Goal: Task Accomplishment & Management: Manage account settings

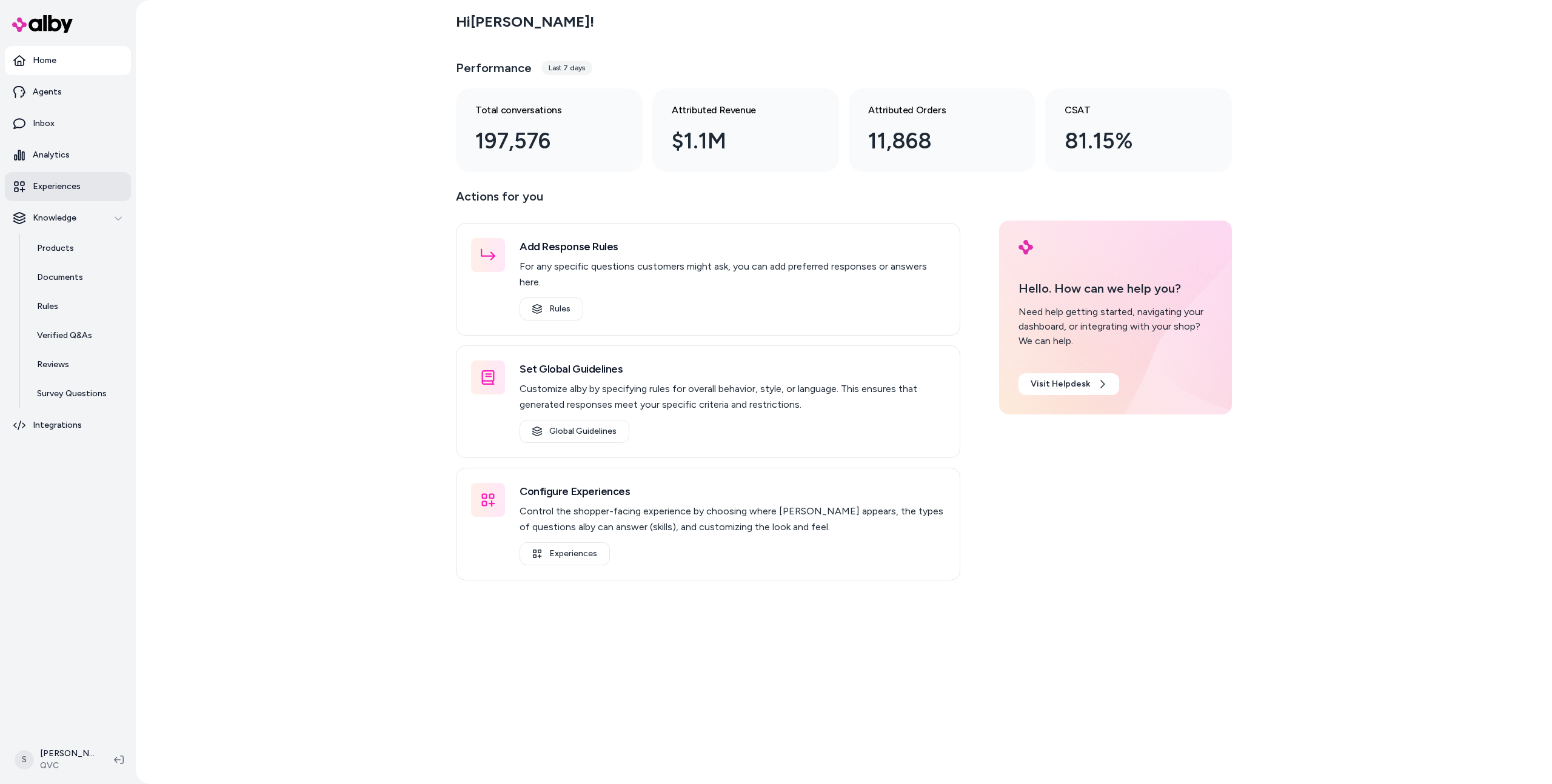
click at [54, 189] on p "Experiences" at bounding box center [57, 187] width 48 height 12
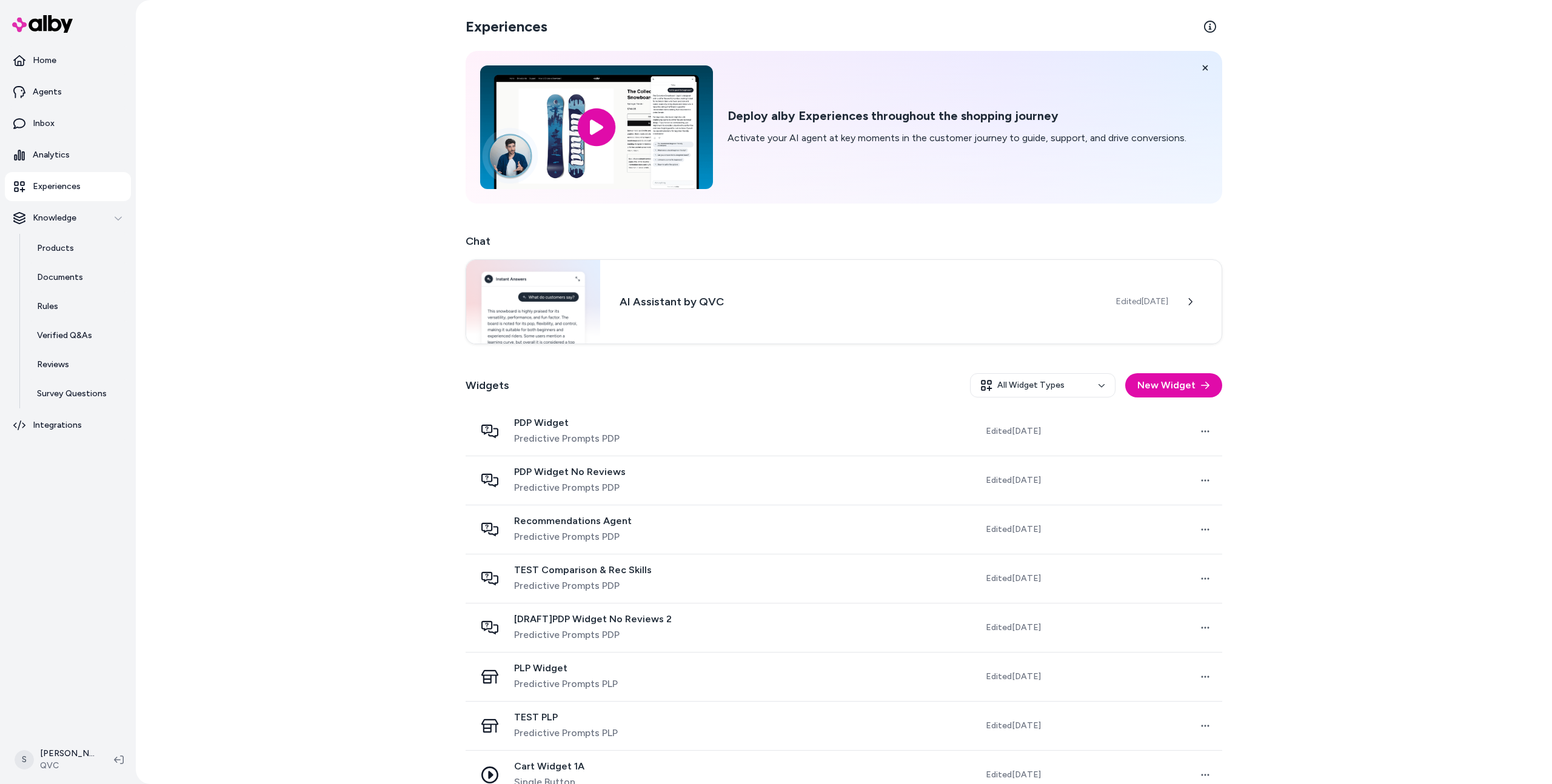
click at [338, 196] on div "Experiences Deploy alby Experiences throughout the shopping journey Activate yo…" at bounding box center [844, 392] width 1416 height 784
click at [68, 755] on html "Home Agents Inbox Analytics Experiences Knowledge Products Documents Rules Veri…" at bounding box center [776, 392] width 1552 height 784
click at [78, 544] on p "Sophia Collet" at bounding box center [94, 549] width 96 height 12
click at [86, 629] on link "Settings" at bounding box center [85, 622] width 145 height 29
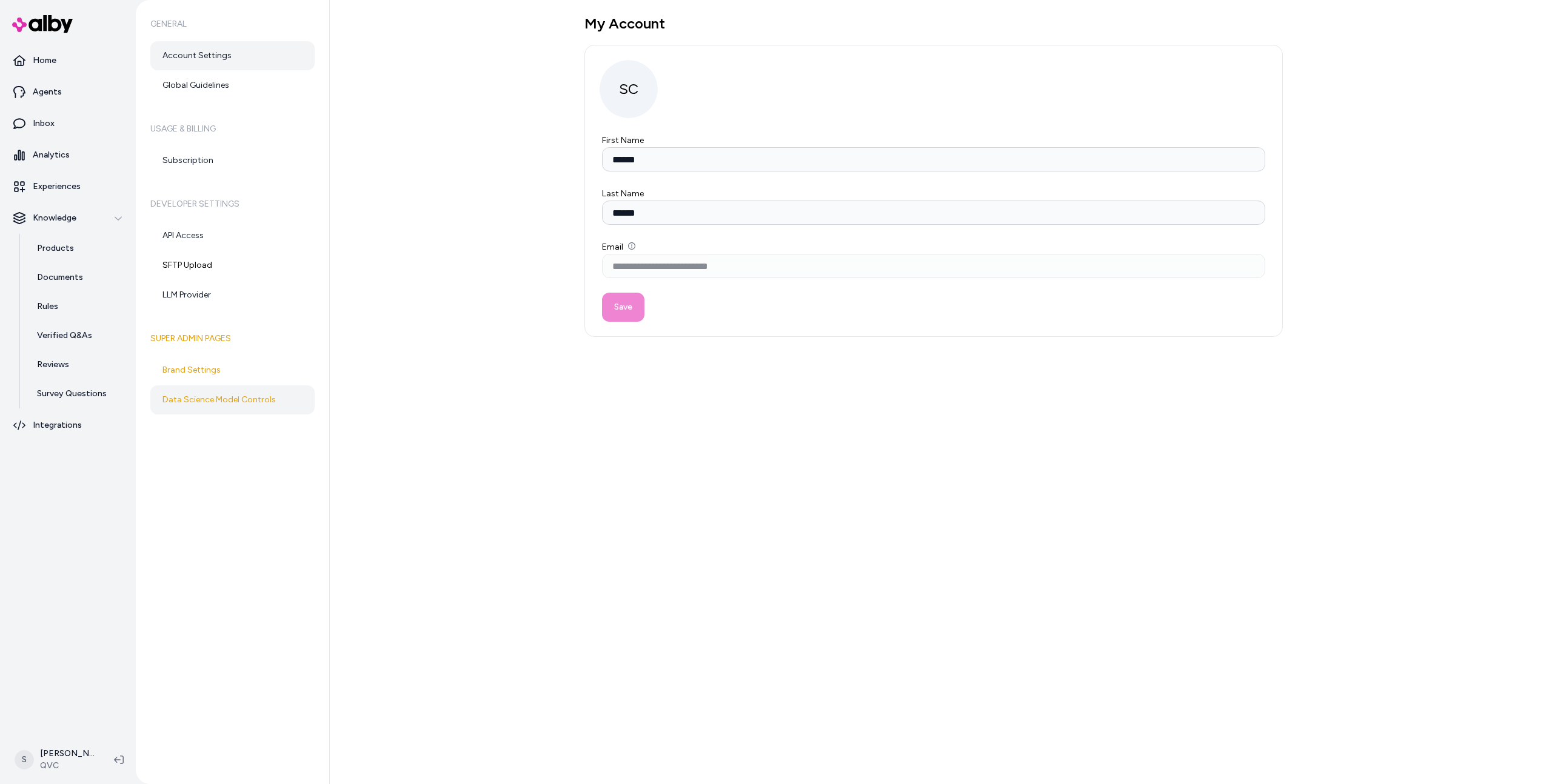
click at [283, 401] on link "Data Science Model Controls" at bounding box center [232, 399] width 164 height 29
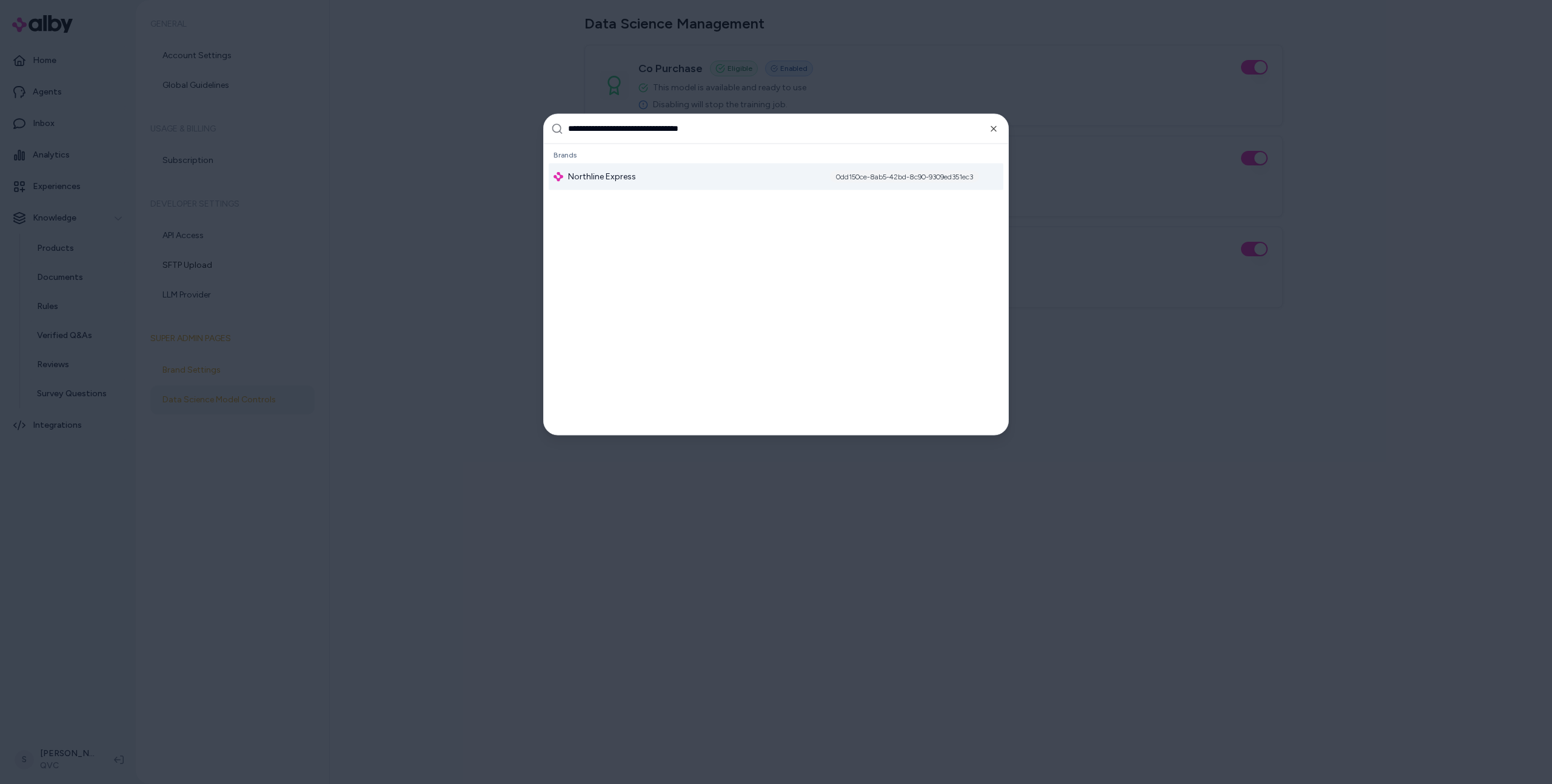
type input "**********"
click at [726, 177] on div "Northline Express 0dd150ce-8ab5-42bd-8c90-9309ed351ec3" at bounding box center [776, 177] width 454 height 27
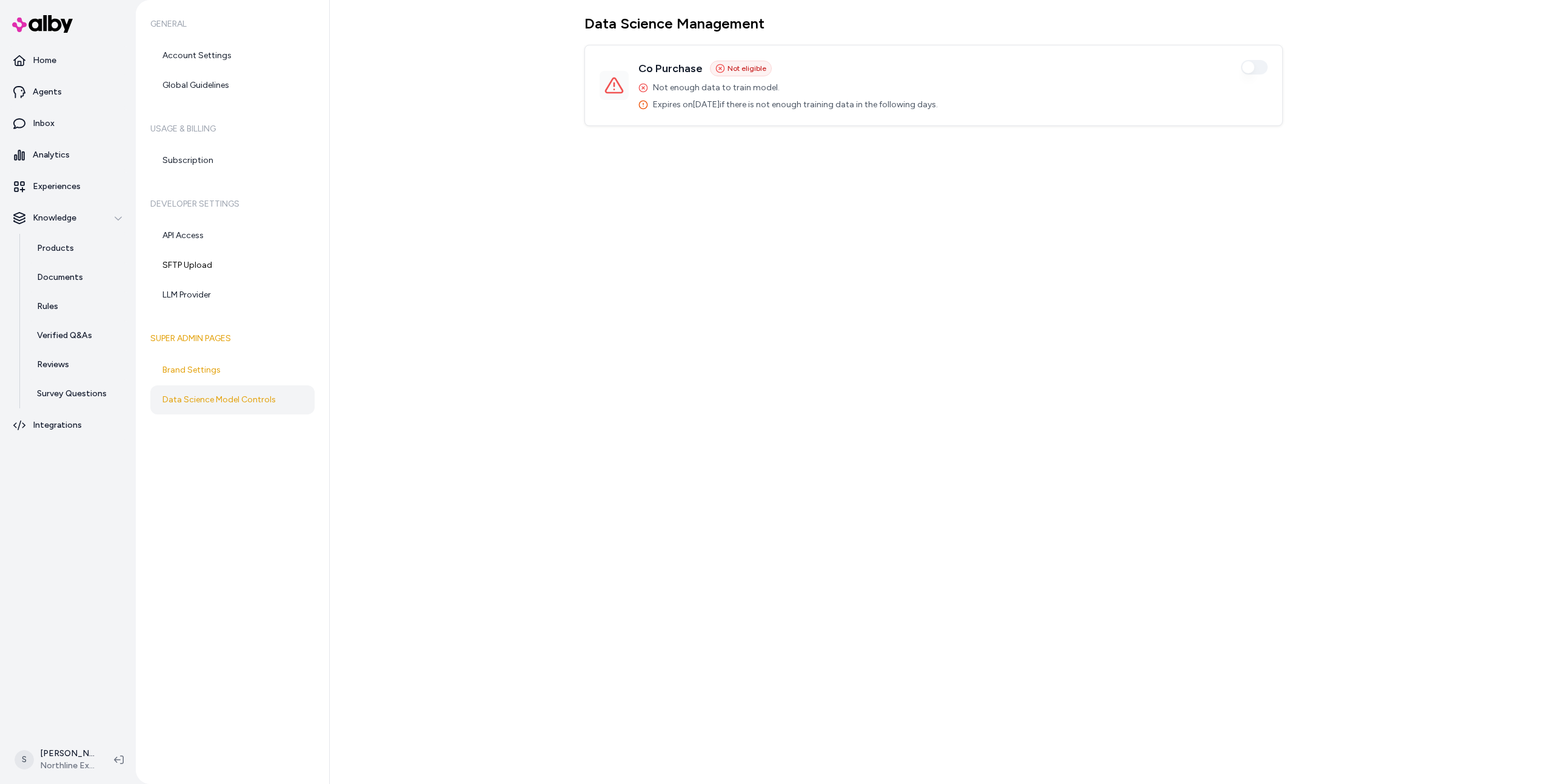
click at [1402, 362] on div "Data Science Management Co Purchase Not eligible Enabled Not enough data to tra…" at bounding box center [941, 392] width 1222 height 784
